Goal: Task Accomplishment & Management: Manage account settings

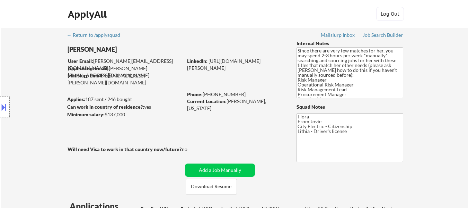
select select ""pending""
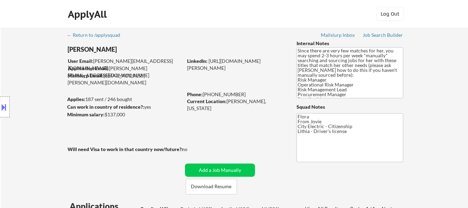
select select ""pending""
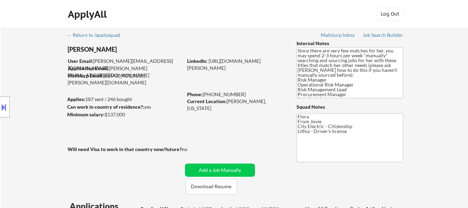
select select ""pending""
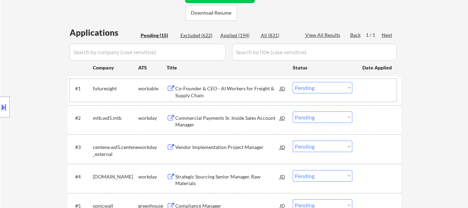
scroll to position [173, 0]
click at [244, 89] on div "Co-Founder & CEO - AI Workers for Freight & Supply Chain" at bounding box center [227, 92] width 105 height 14
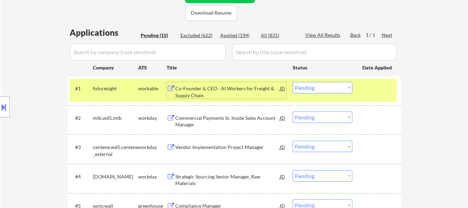
click at [225, 116] on div "Commercial Payments Sr. Inside Sales Account Manager" at bounding box center [227, 121] width 105 height 14
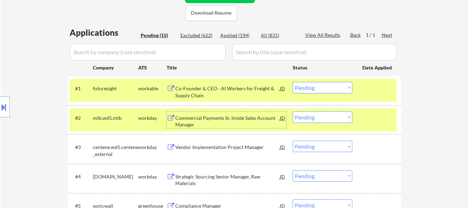
drag, startPoint x: 314, startPoint y: 87, endPoint x: 318, endPoint y: 86, distance: 4.0
click at [314, 87] on select "Choose an option... Pending Applied Excluded (Questions) Excluded (Expired) Exc…" at bounding box center [323, 87] width 60 height 11
click at [293, 82] on select "Choose an option... Pending Applied Excluded (Questions) Excluded (Expired) Exc…" at bounding box center [323, 87] width 60 height 11
select select ""pending""
